Goal: Transaction & Acquisition: Purchase product/service

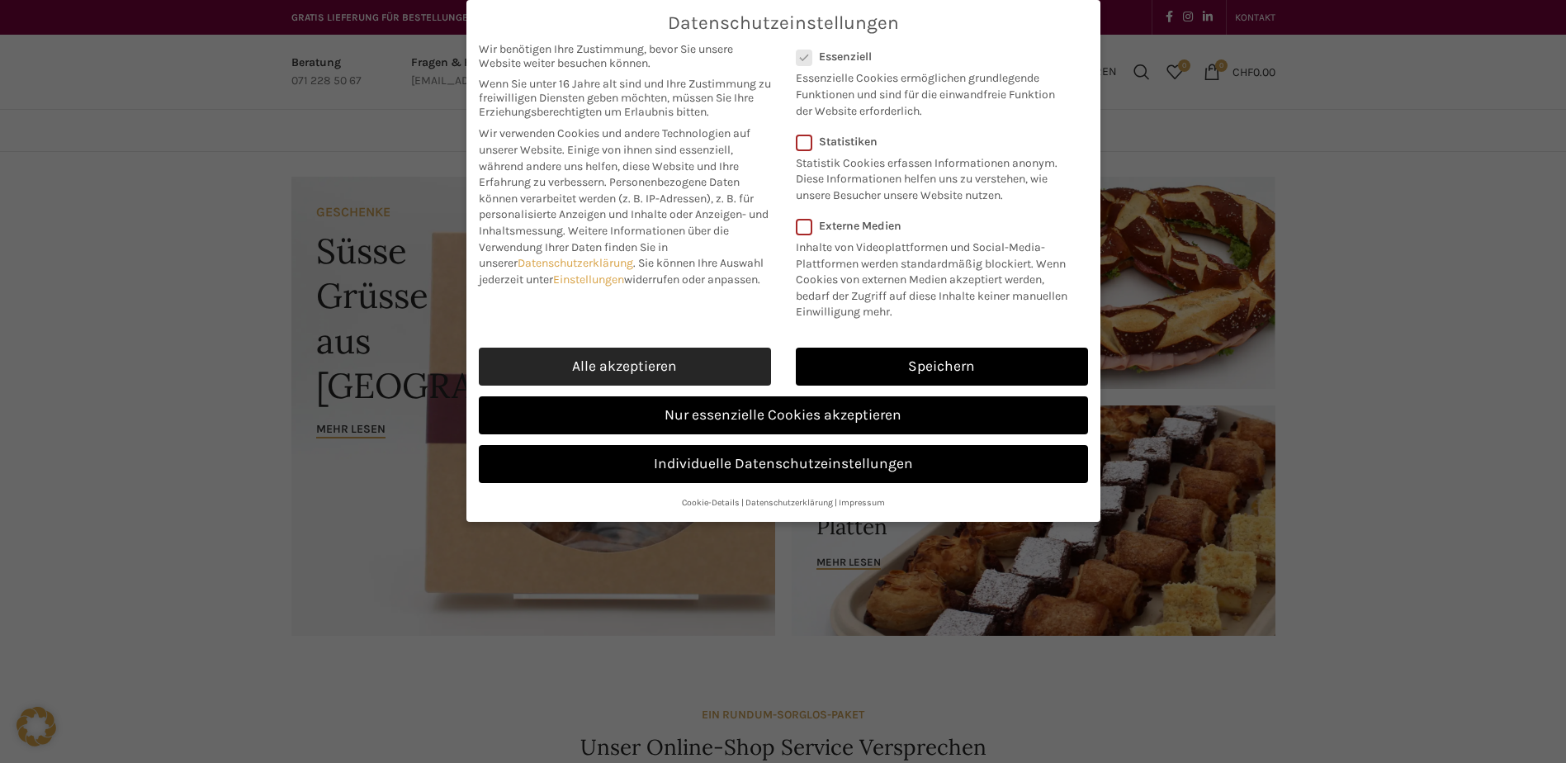
click at [667, 376] on link "Alle akzeptieren" at bounding box center [625, 366] width 292 height 38
checkbox input "true"
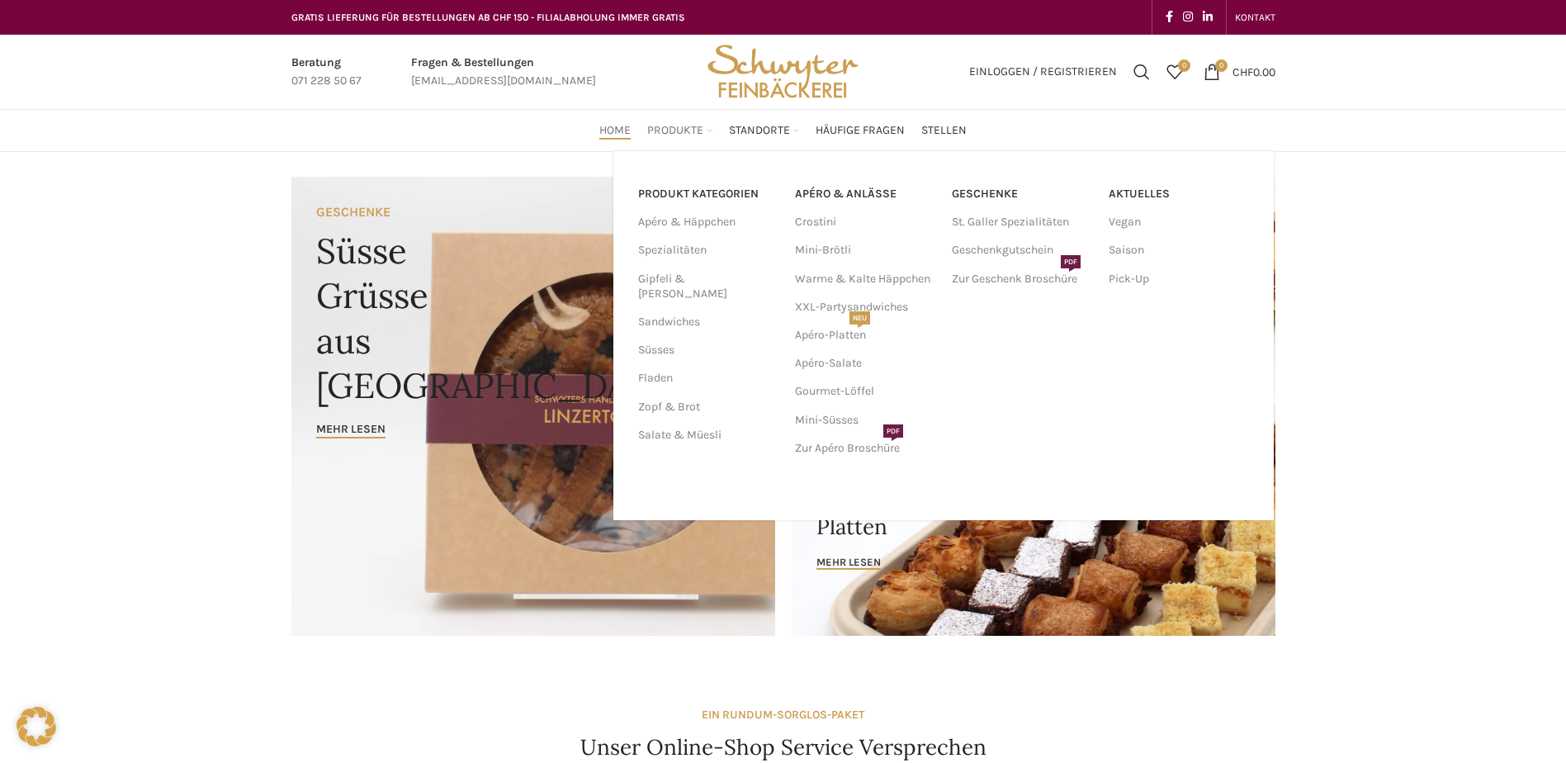
click at [684, 134] on span "Produkte" at bounding box center [675, 131] width 56 height 16
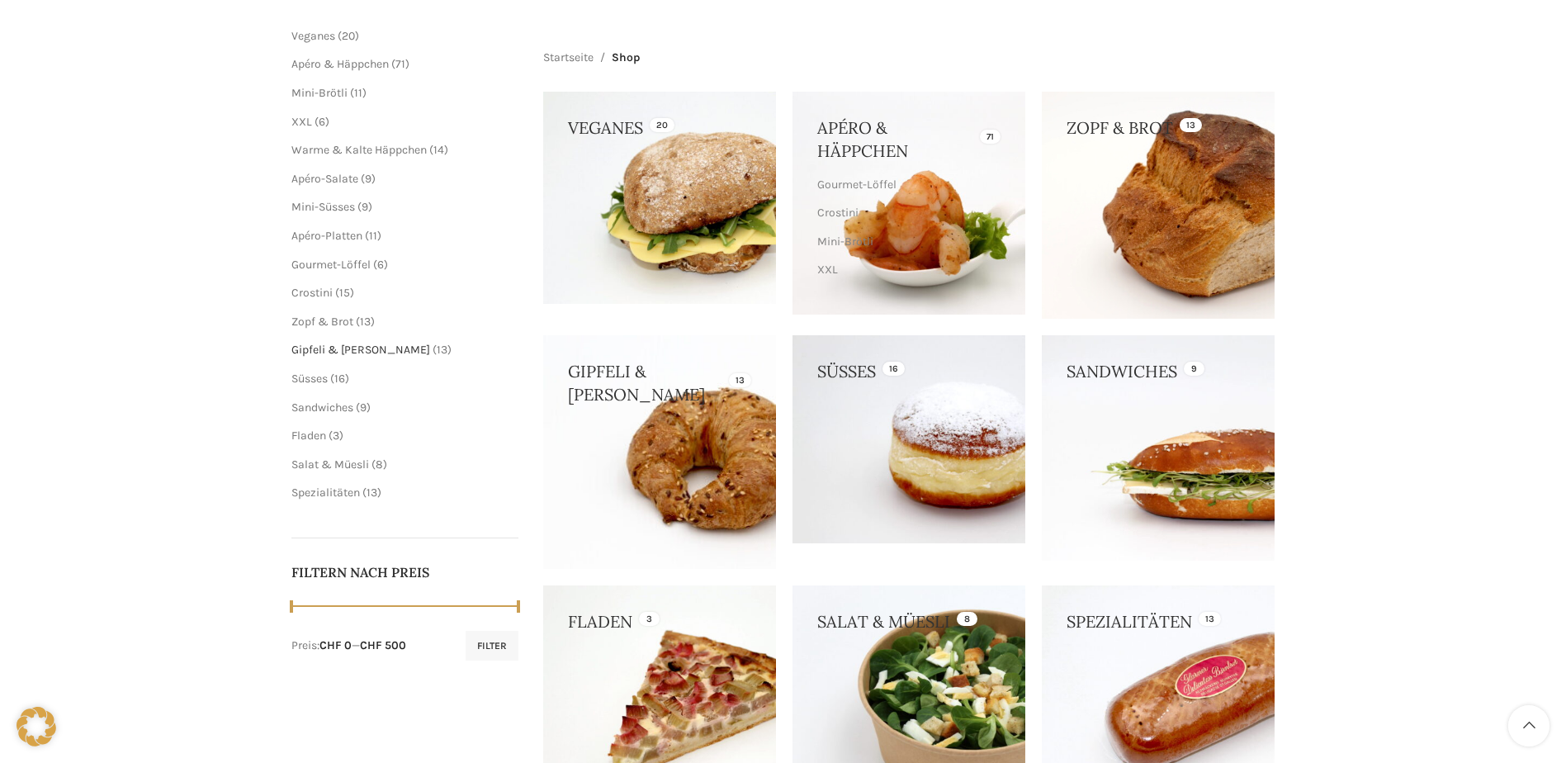
scroll to position [413, 0]
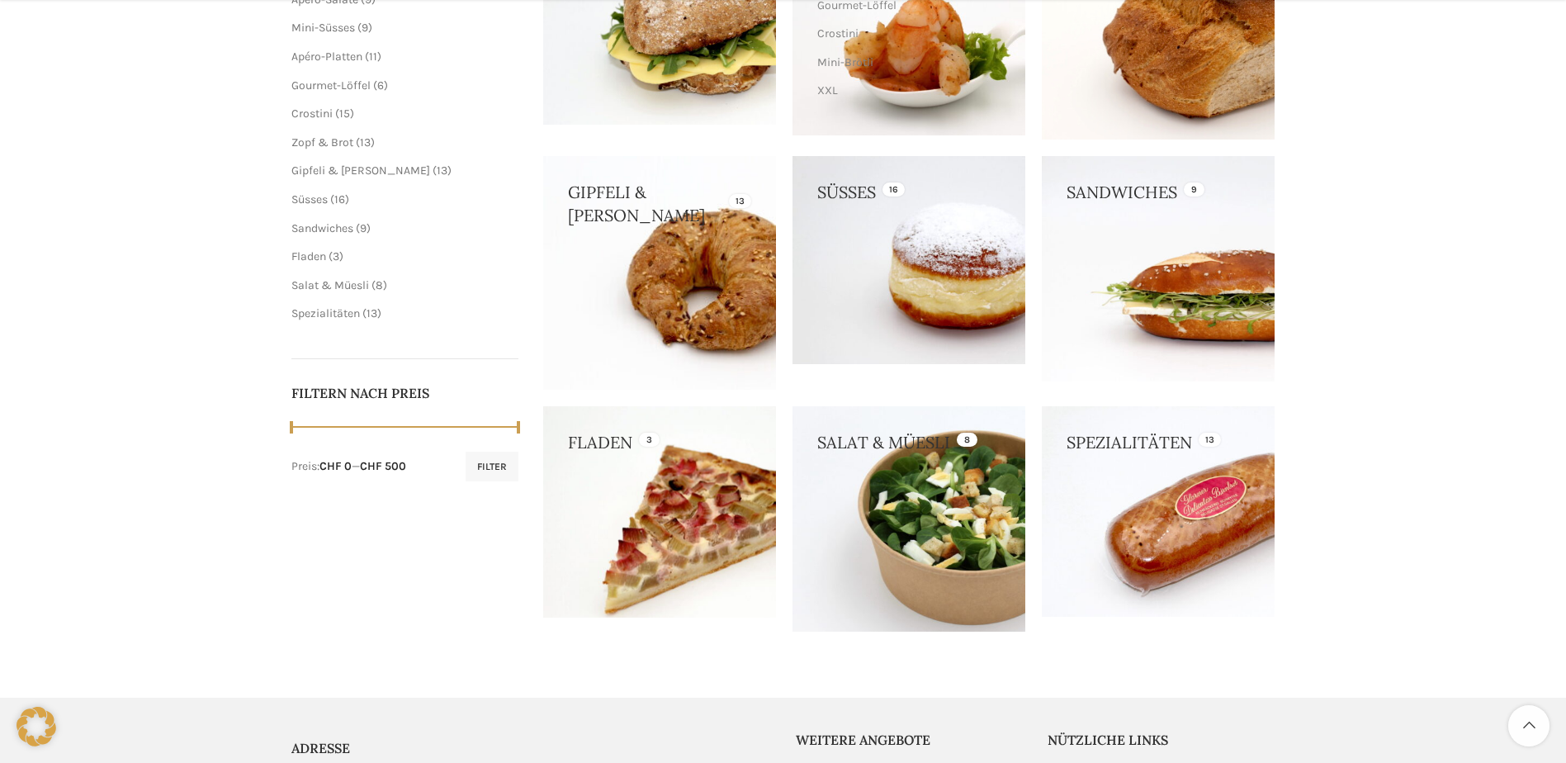
click at [634, 521] on link at bounding box center [659, 512] width 233 height 212
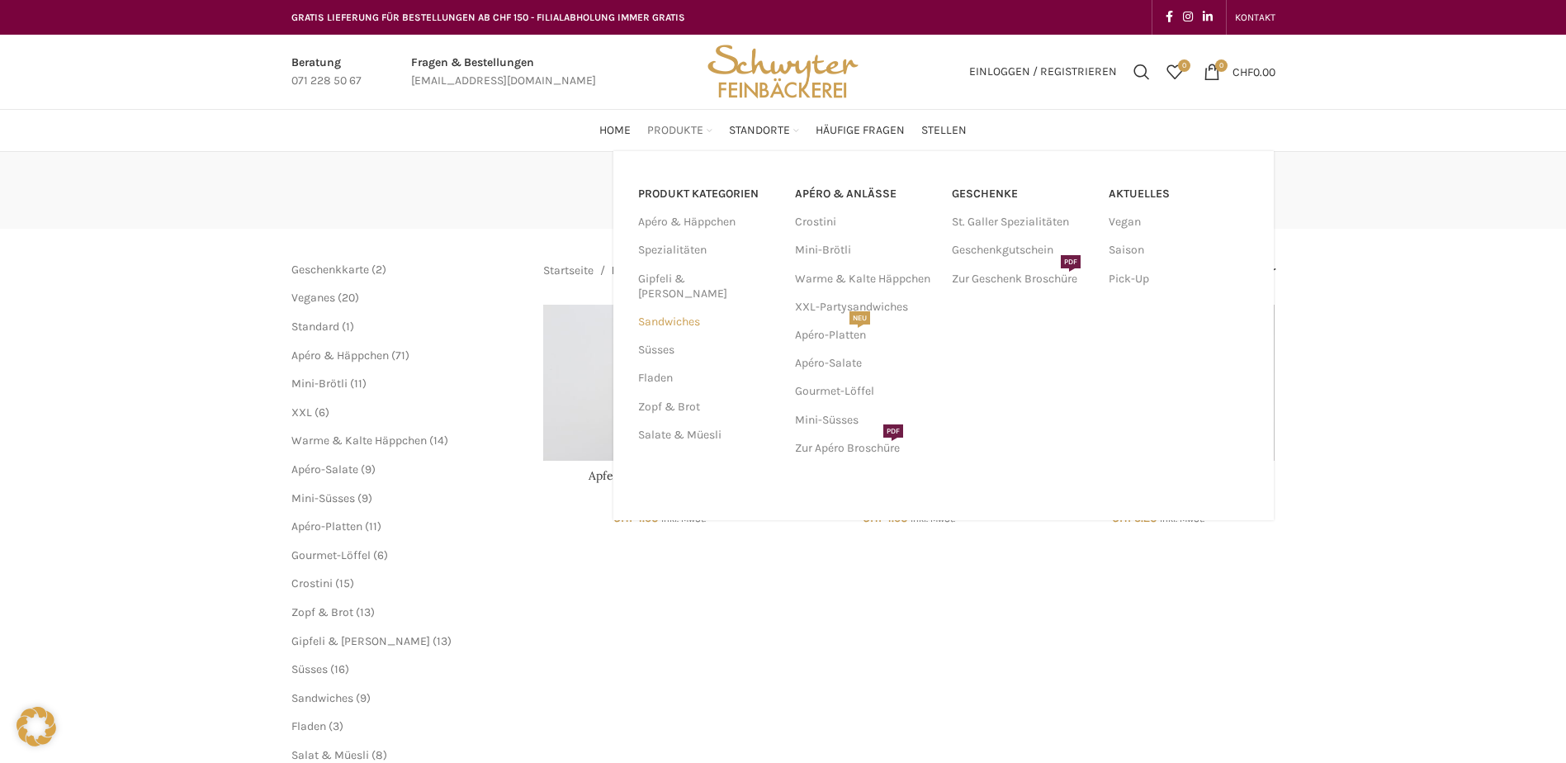
click at [673, 308] on link "Sandwiches" at bounding box center [706, 322] width 137 height 28
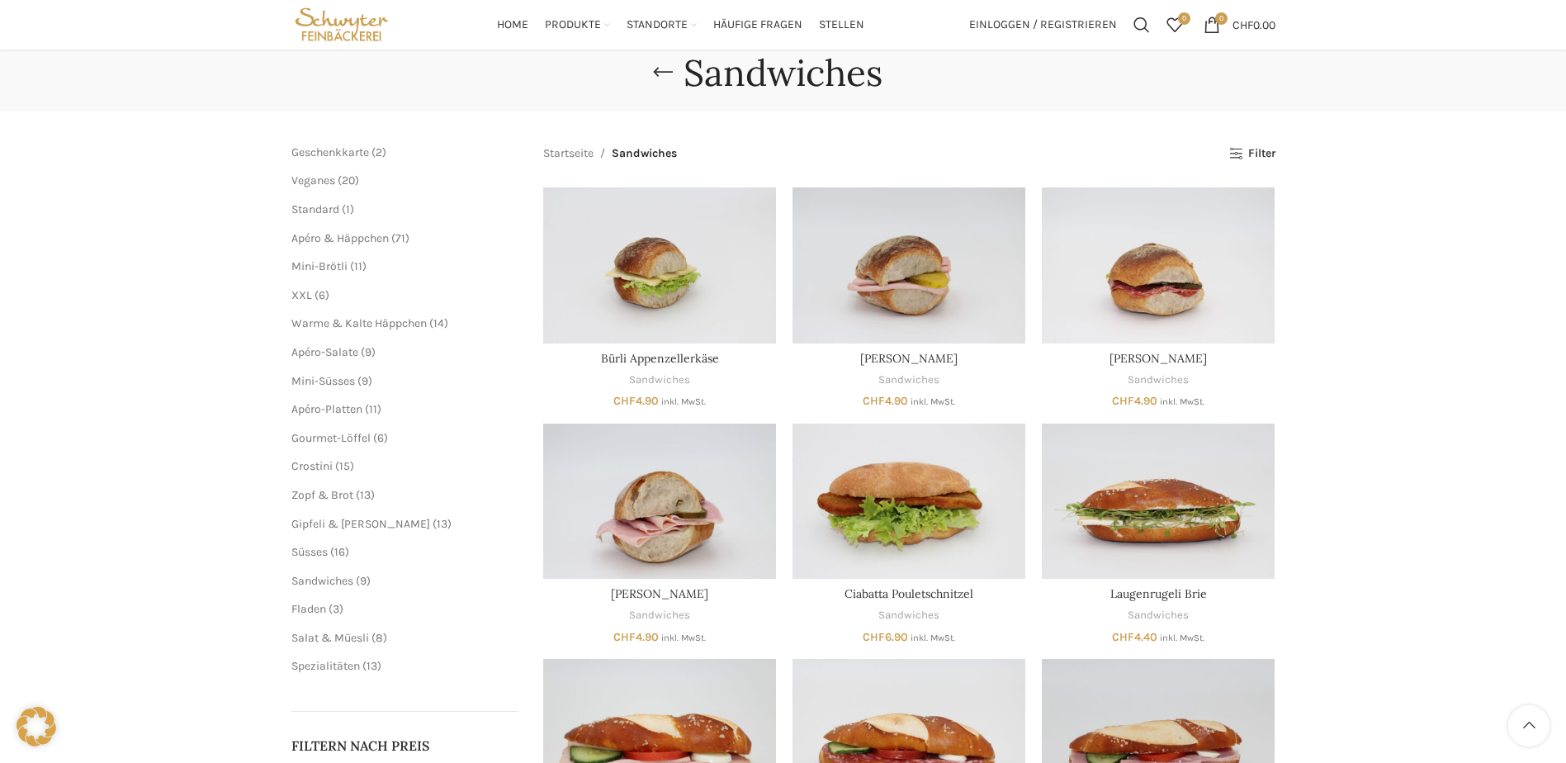
scroll to position [116, 0]
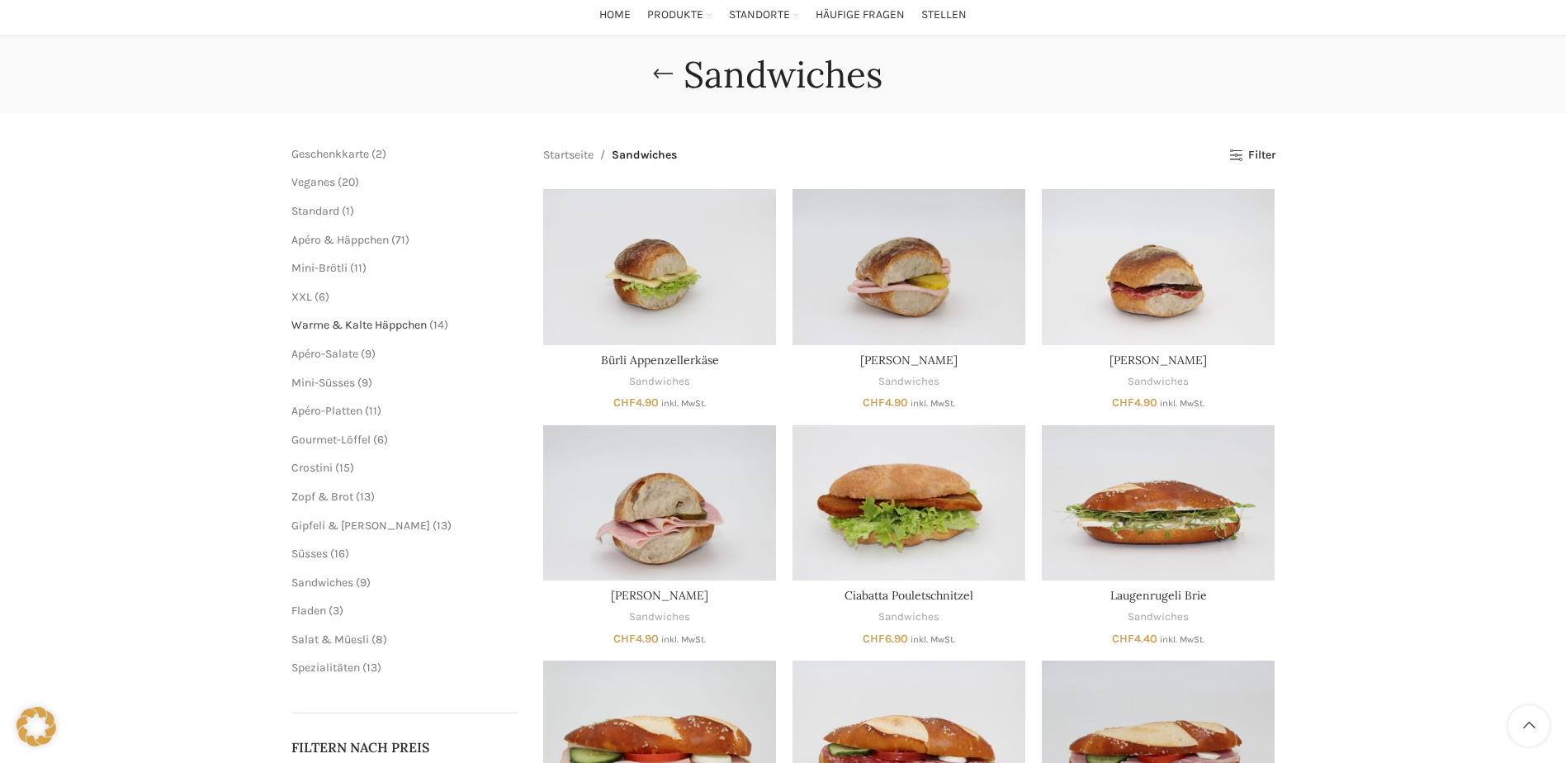
click at [322, 327] on span "Warme & Kalte Häppchen" at bounding box center [358, 325] width 135 height 14
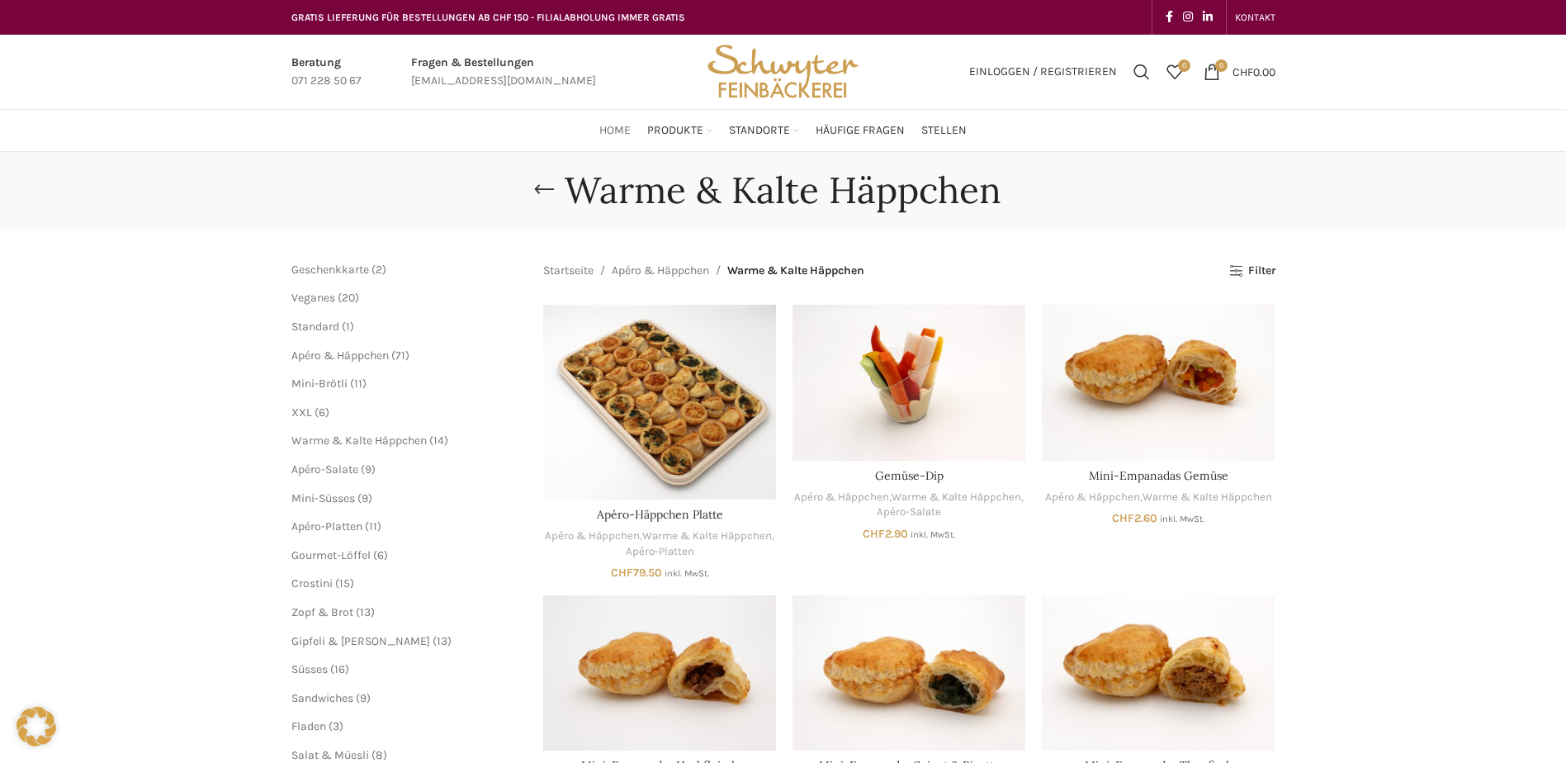
click at [616, 138] on span "Home" at bounding box center [614, 131] width 31 height 16
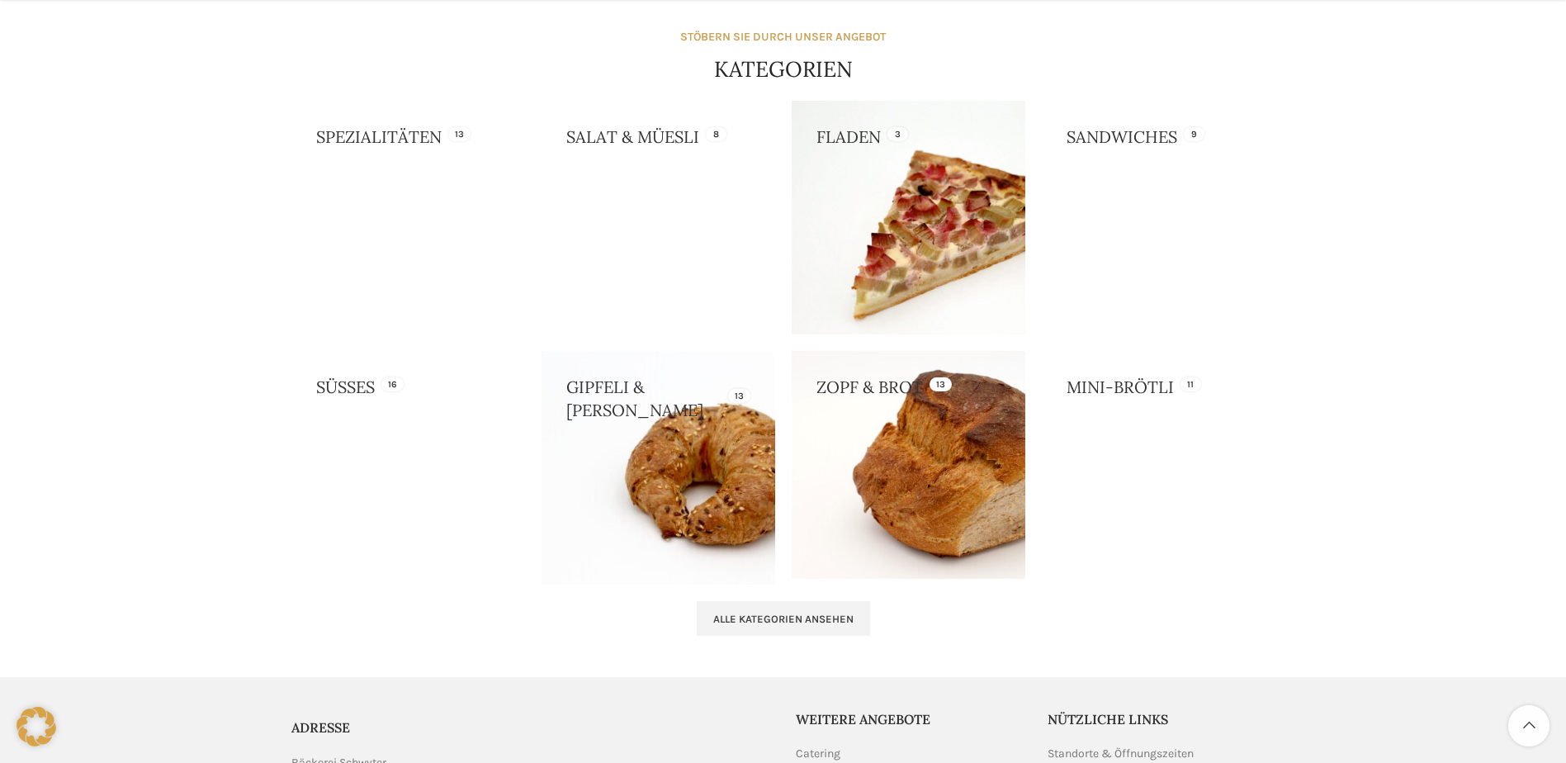
scroll to position [1659, 0]
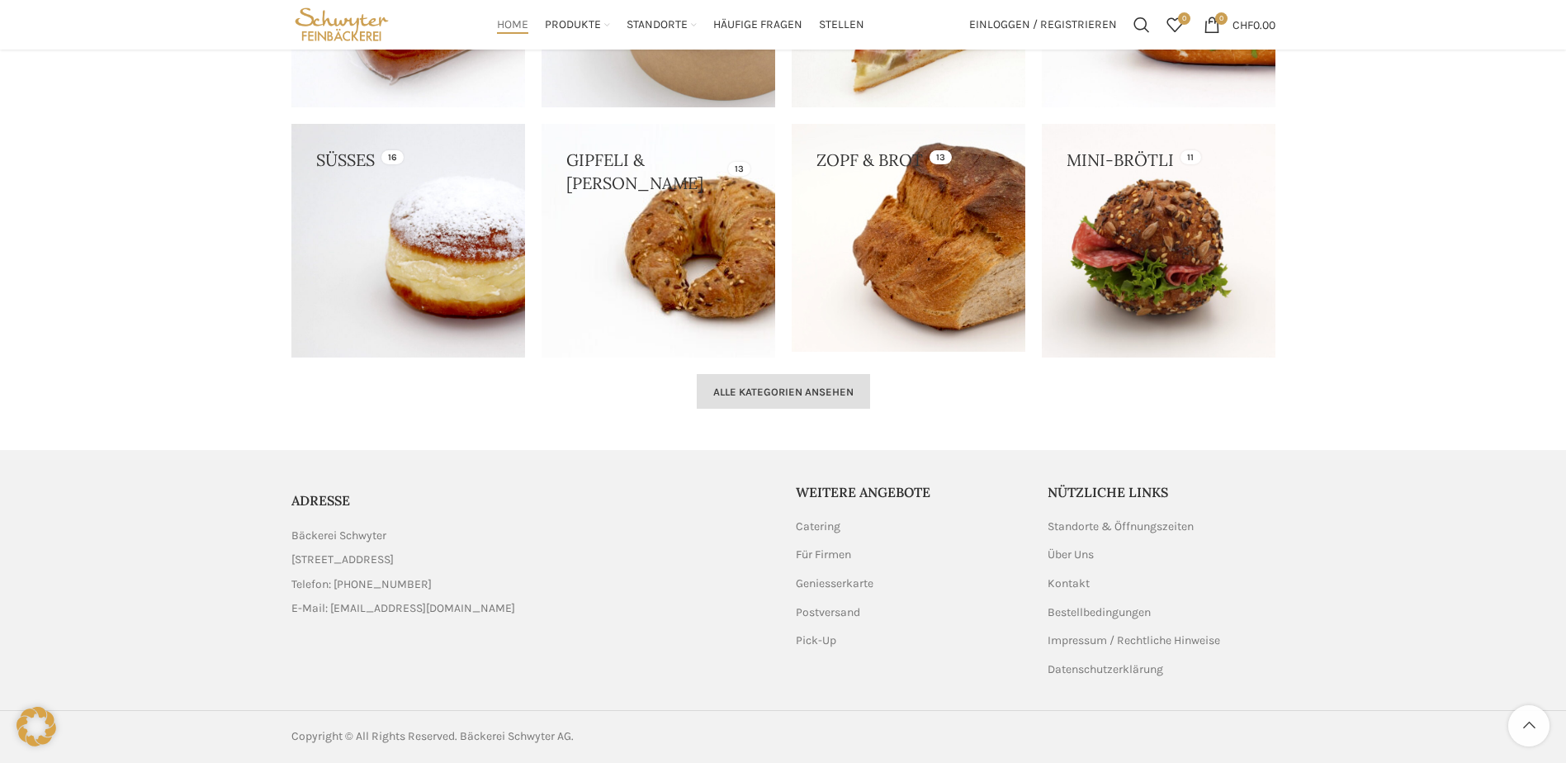
click at [733, 399] on link "Alle Kategorien ansehen" at bounding box center [783, 391] width 173 height 35
